Goal: Information Seeking & Learning: Understand process/instructions

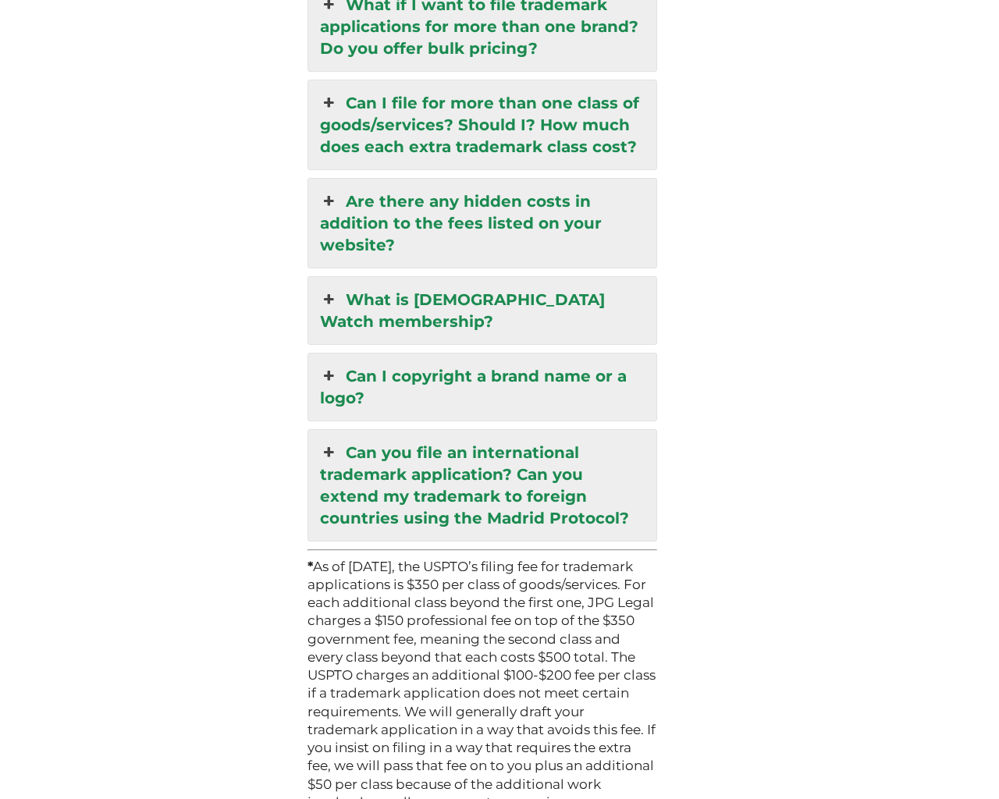
scroll to position [4520, 0]
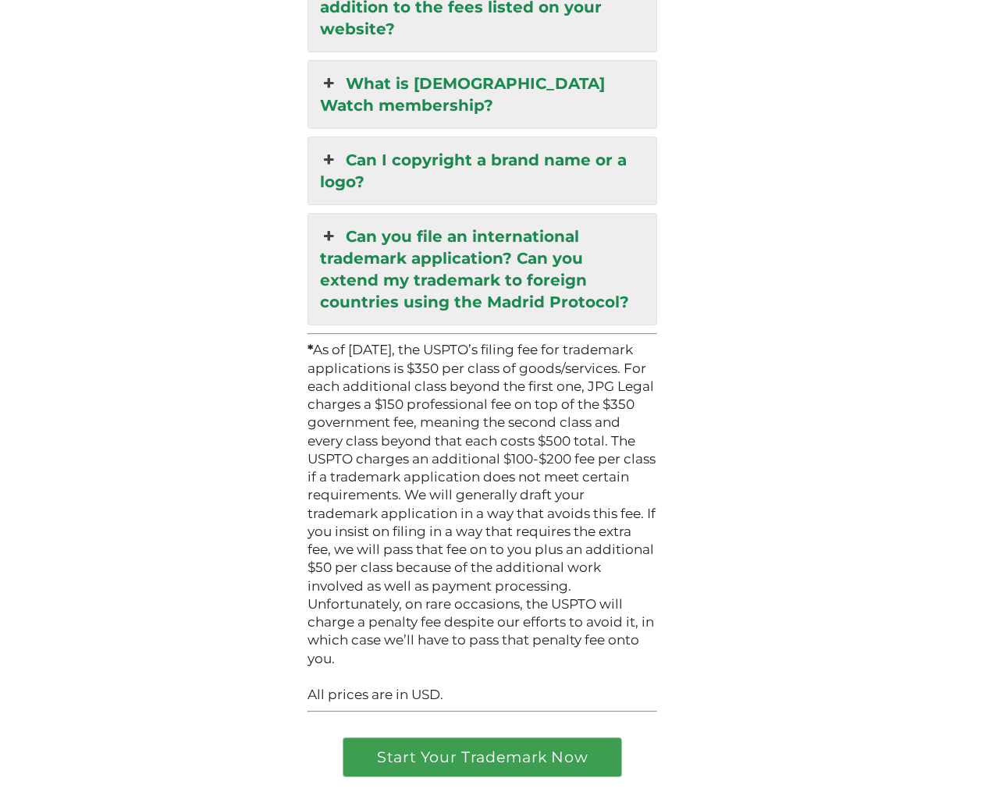
scroll to position [4508, 0]
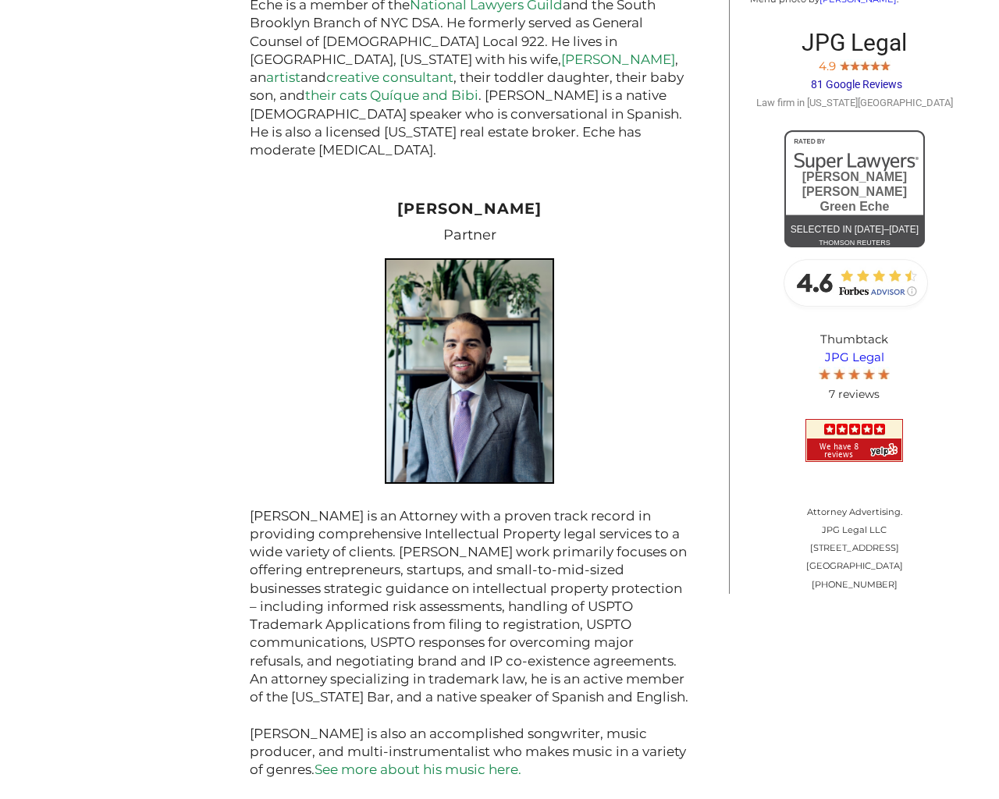
scroll to position [1659, 0]
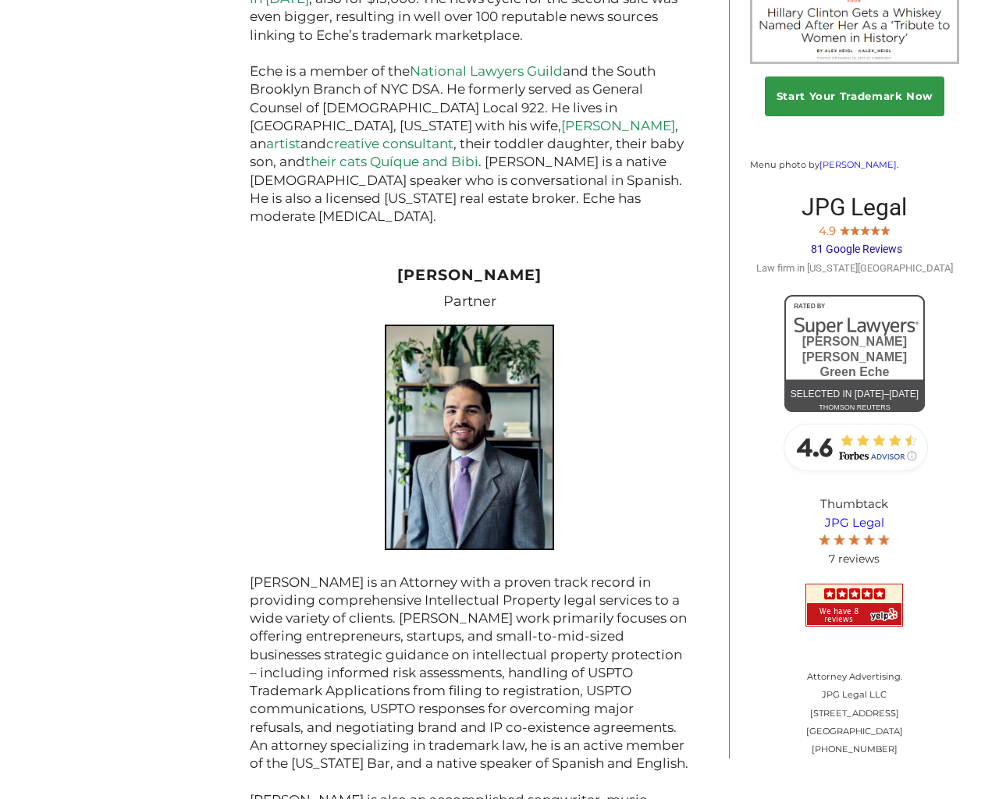
scroll to position [1619, 0]
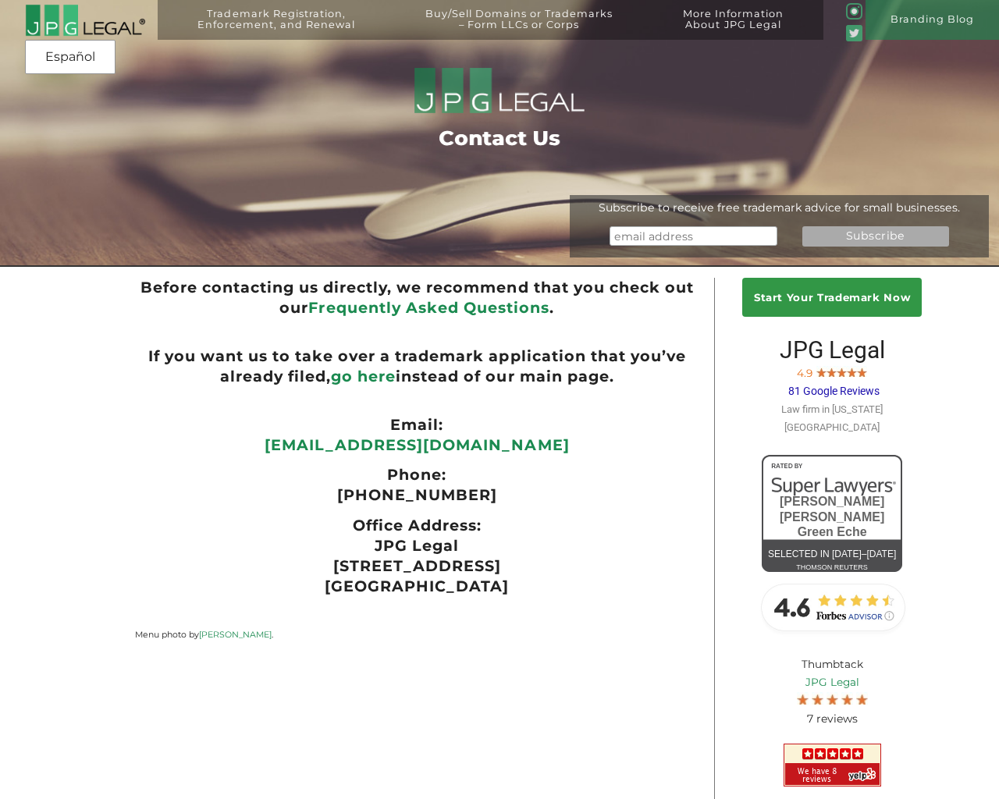
scroll to position [101, 0]
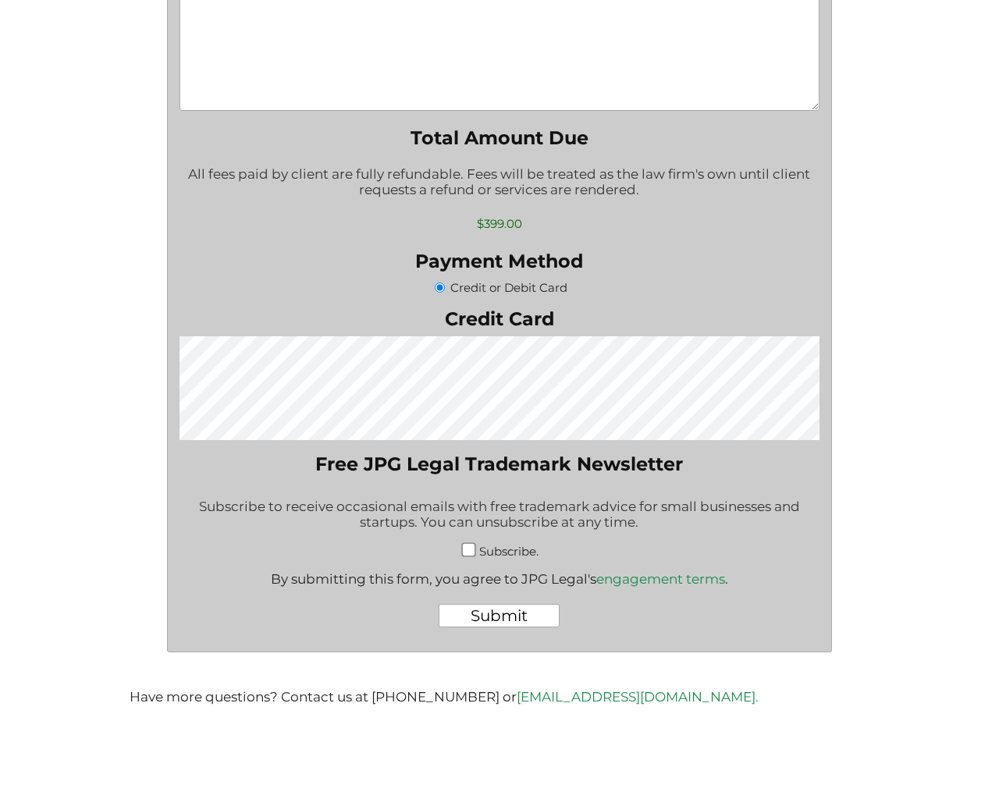
scroll to position [973, 0]
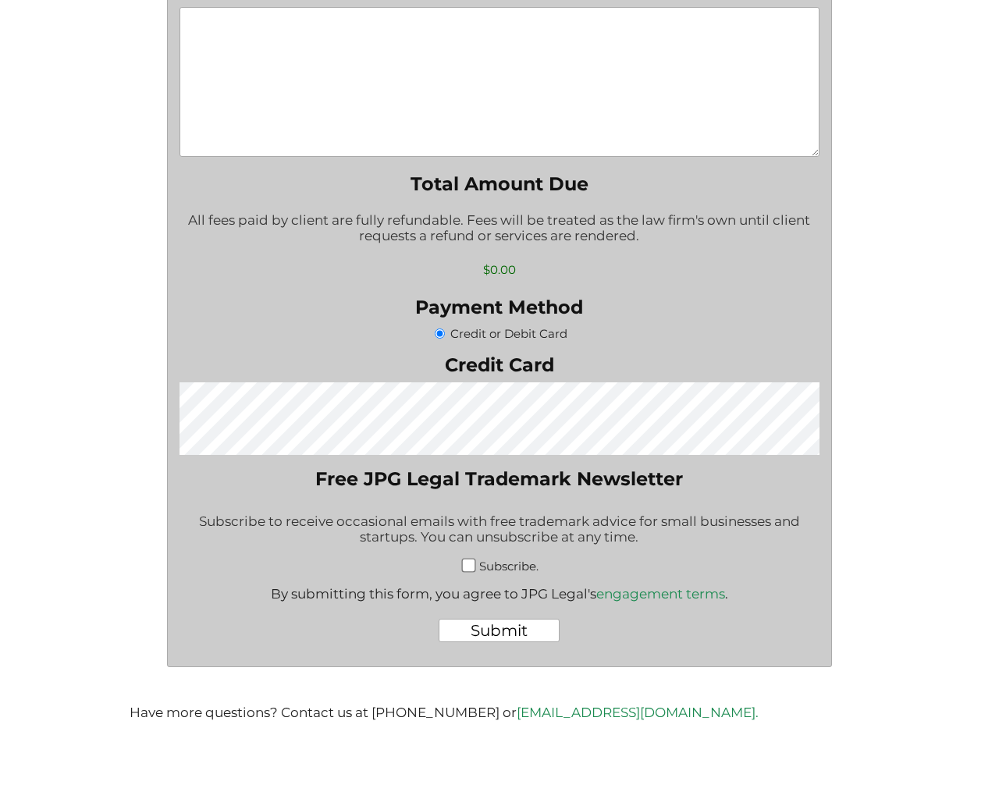
scroll to position [996, 0]
type input "$399.00"
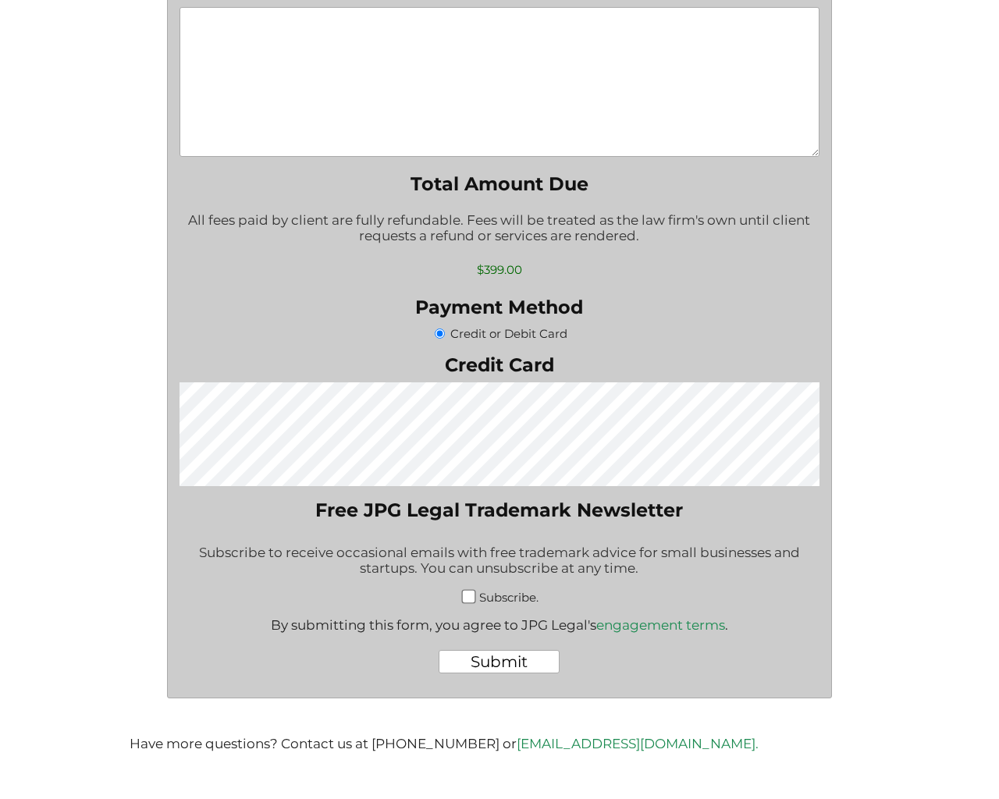
scroll to position [1051, 0]
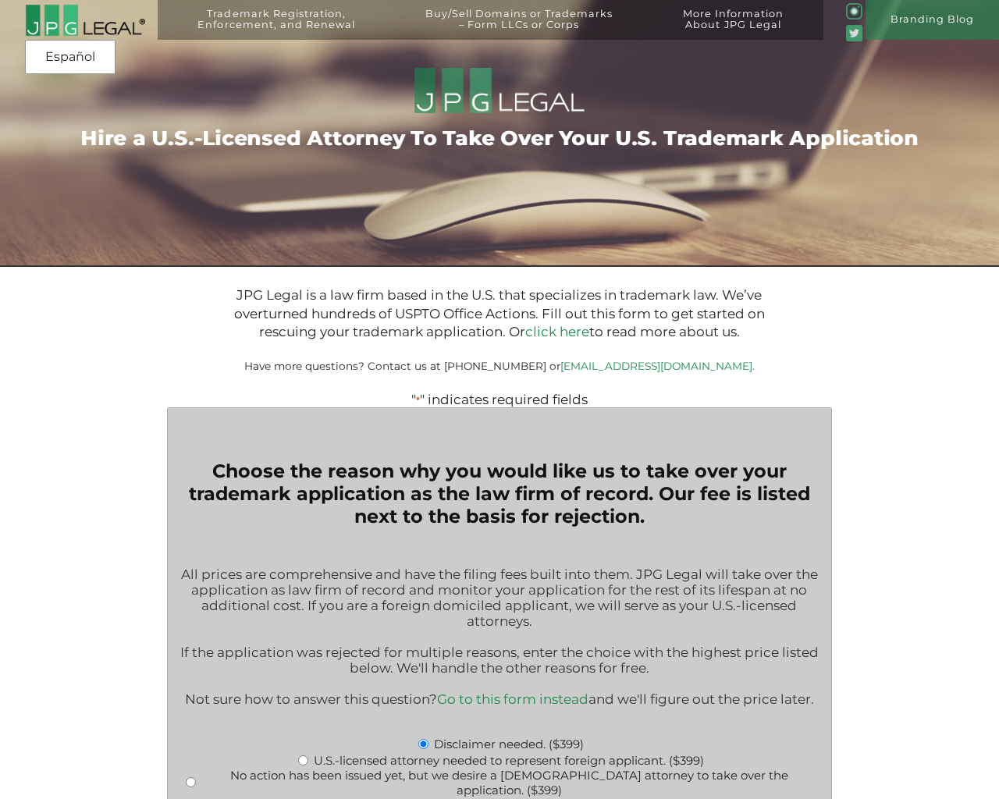
type input "$399.00"
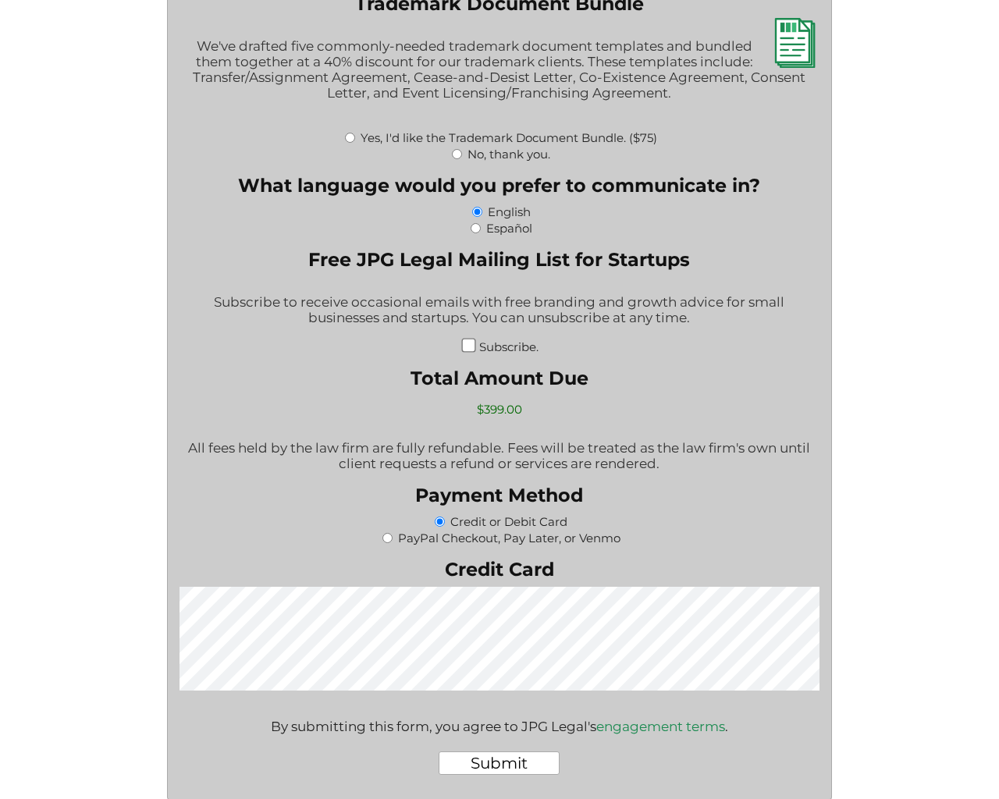
scroll to position [2098, 0]
